Goal: Information Seeking & Learning: Find specific fact

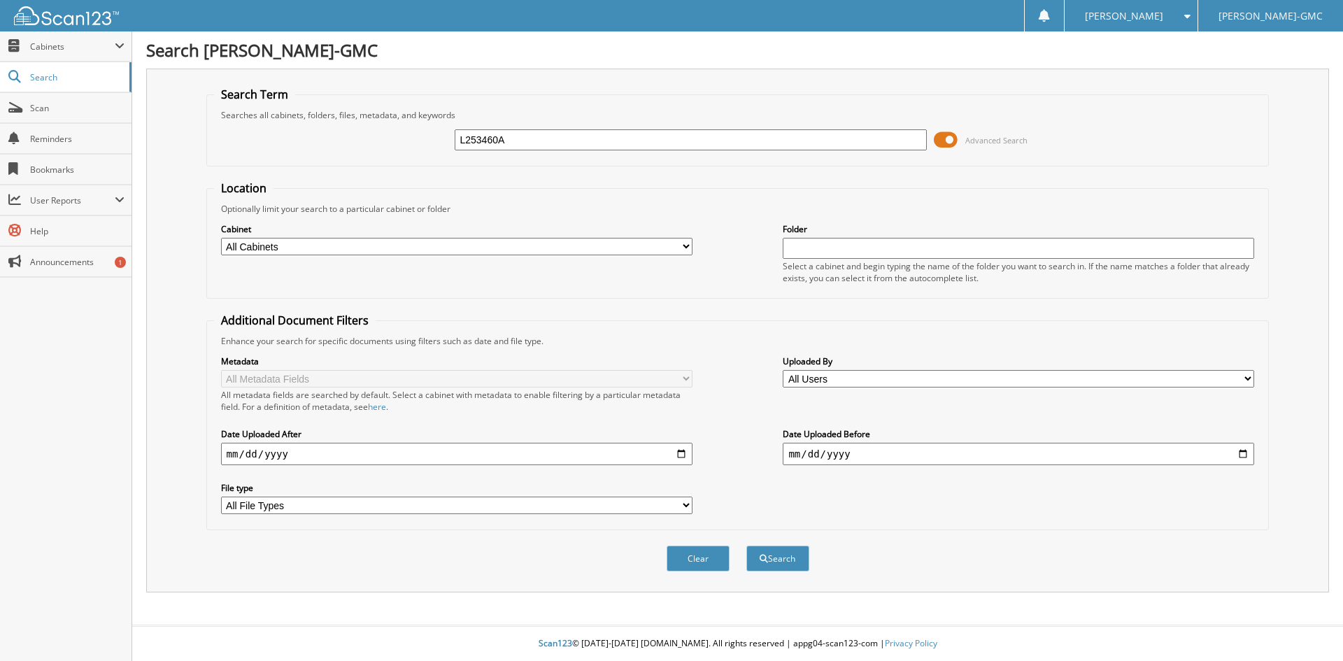
type input "L253460A"
click at [747, 546] on button "Search" at bounding box center [778, 559] width 63 height 26
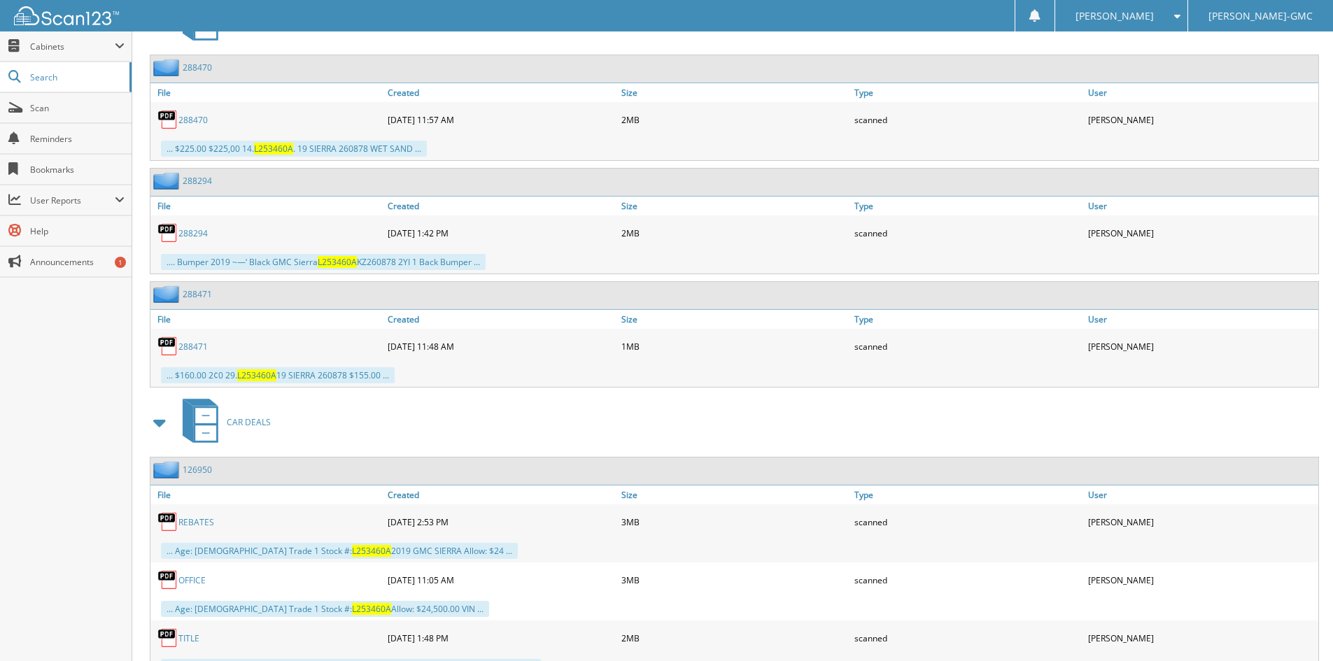
scroll to position [1072, 0]
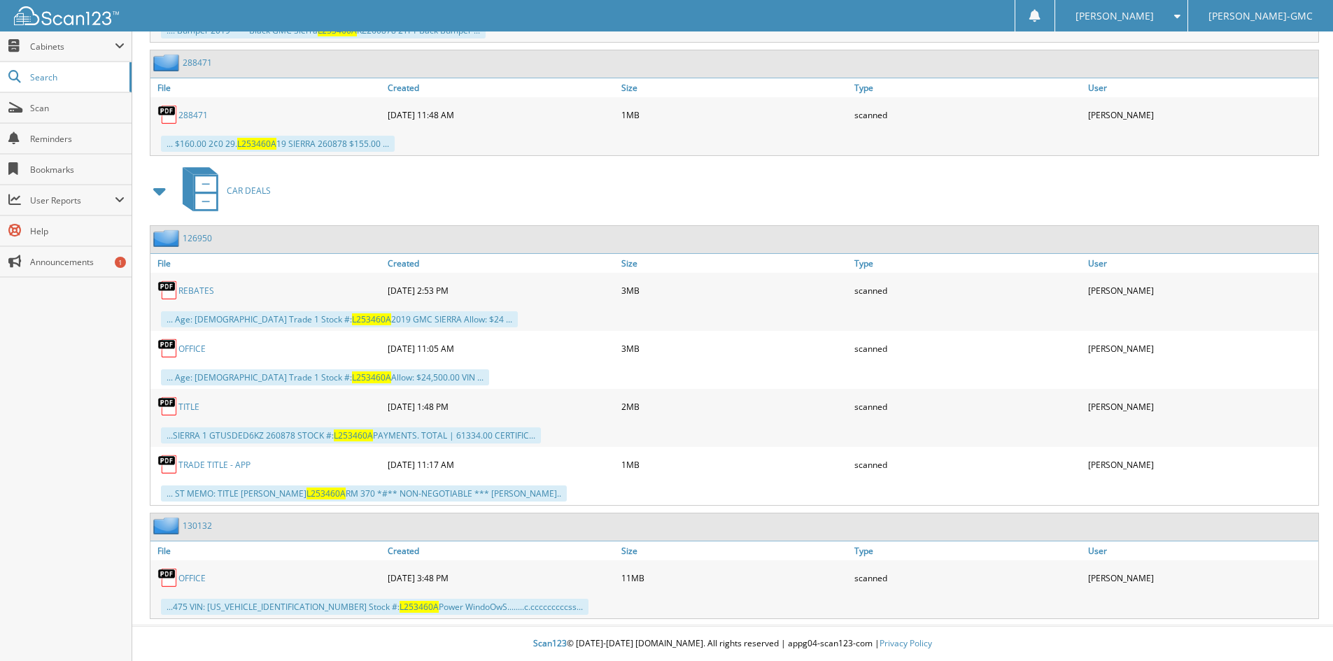
click at [194, 408] on link "TITLE" at bounding box center [188, 407] width 21 height 12
click at [195, 580] on link "OFFICE" at bounding box center [191, 578] width 27 height 12
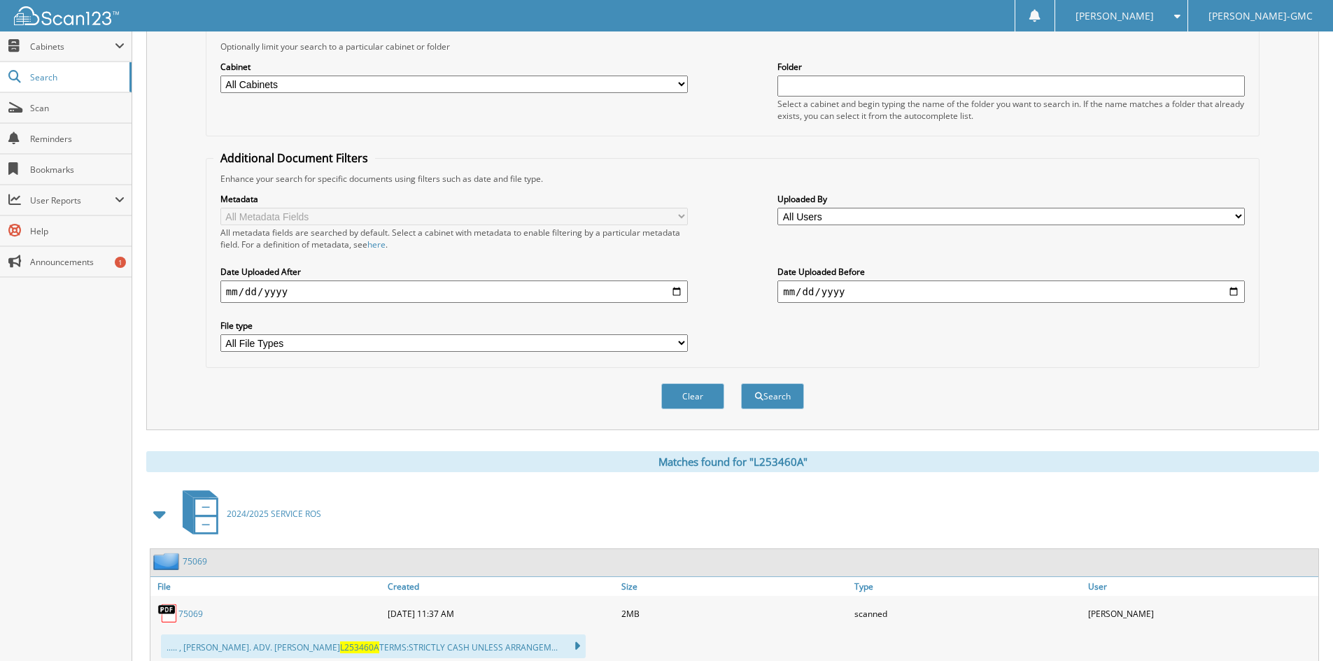
scroll to position [0, 0]
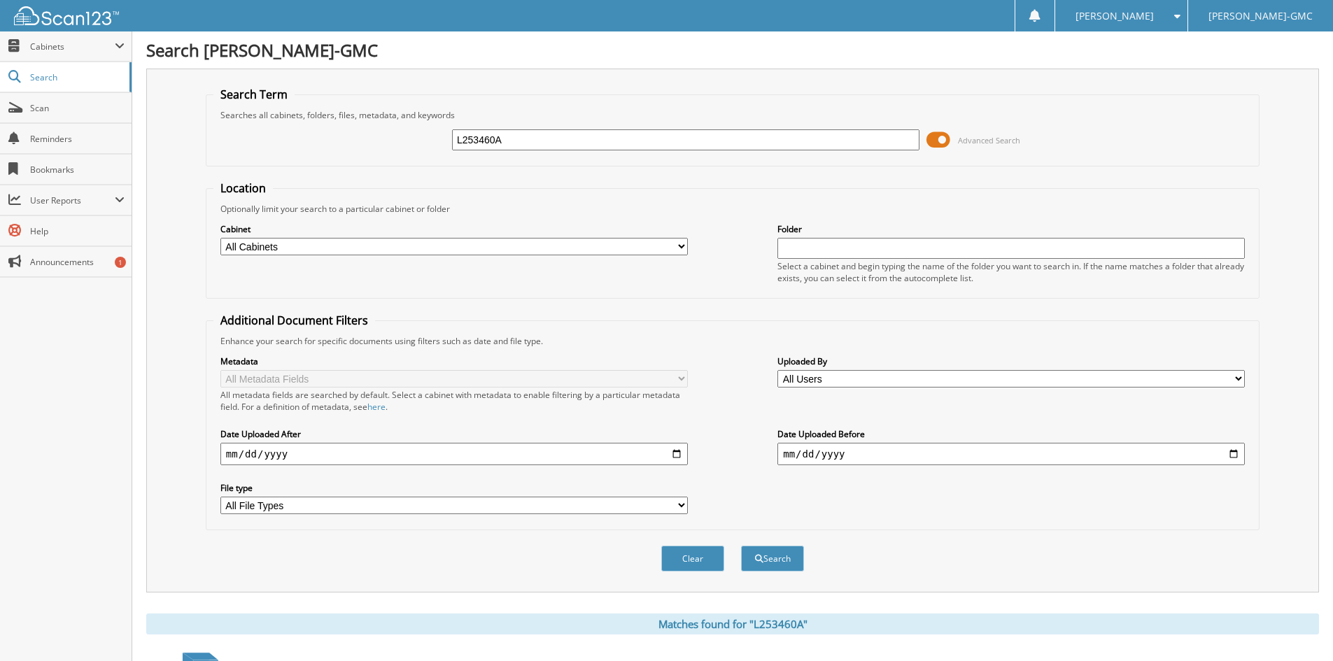
click at [554, 134] on input "L253460A" at bounding box center [685, 139] width 467 height 21
type input "L253565"
click at [741, 546] on button "Search" at bounding box center [772, 559] width 63 height 26
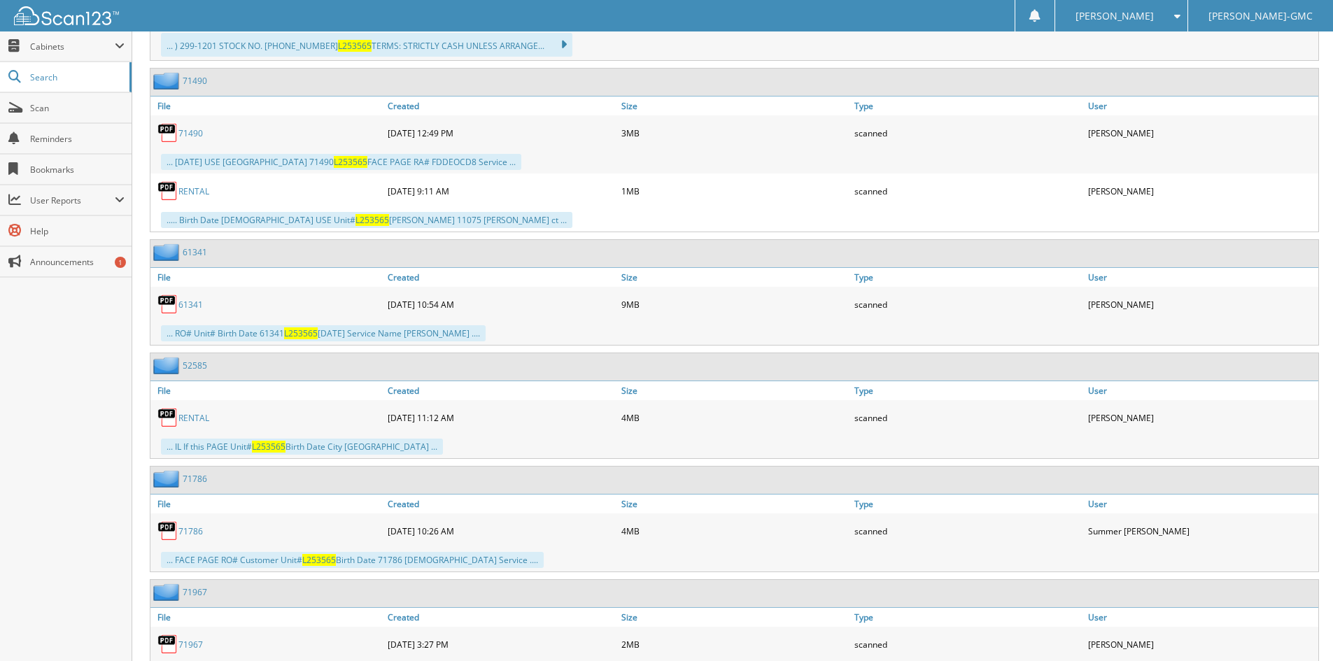
scroll to position [1550, 0]
